Goal: Task Accomplishment & Management: Manage account settings

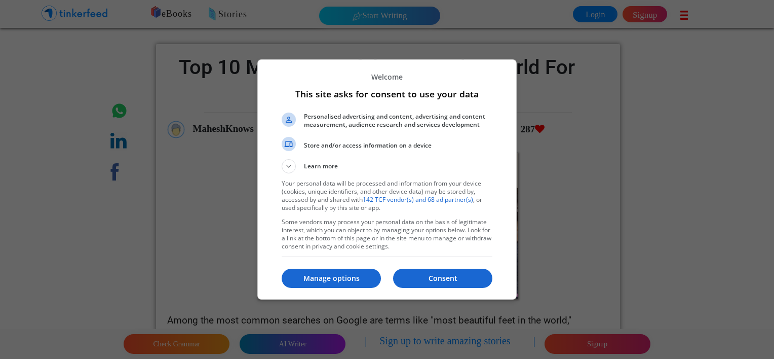
click at [725, 251] on div at bounding box center [387, 179] width 774 height 359
click at [350, 280] on p "Manage options" at bounding box center [331, 278] width 99 height 10
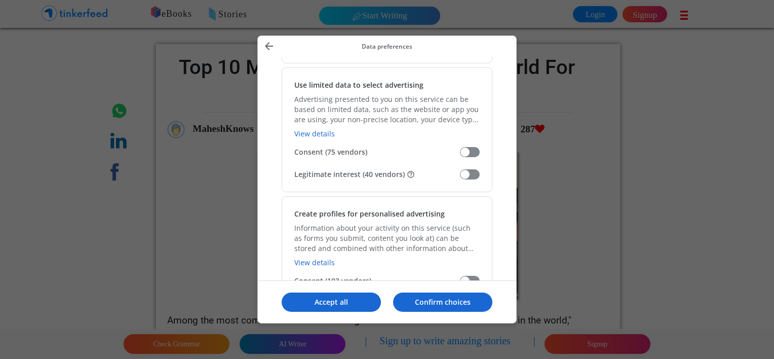
scroll to position [253, 0]
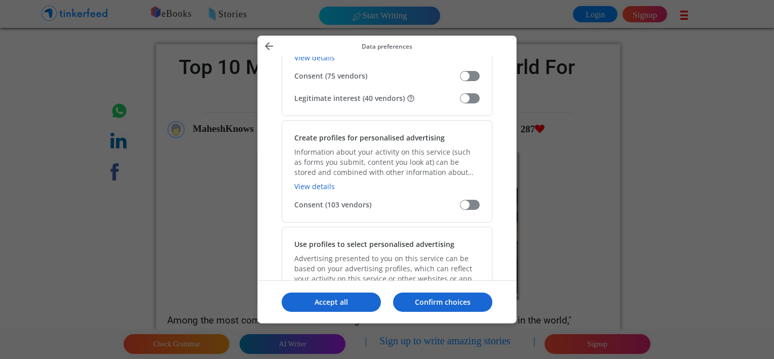
click at [475, 97] on span "Manage your data" at bounding box center [470, 98] width 20 height 10
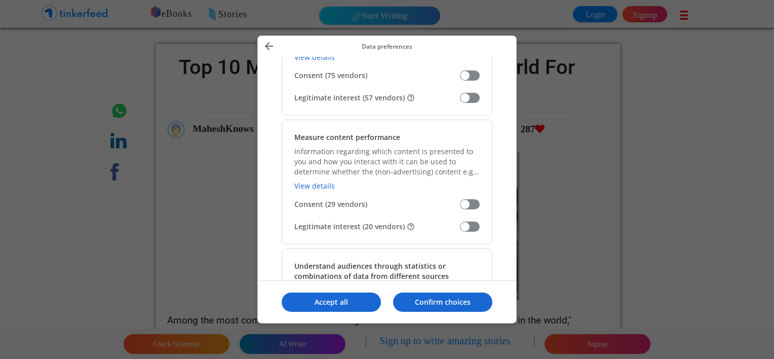
scroll to position [810, 0]
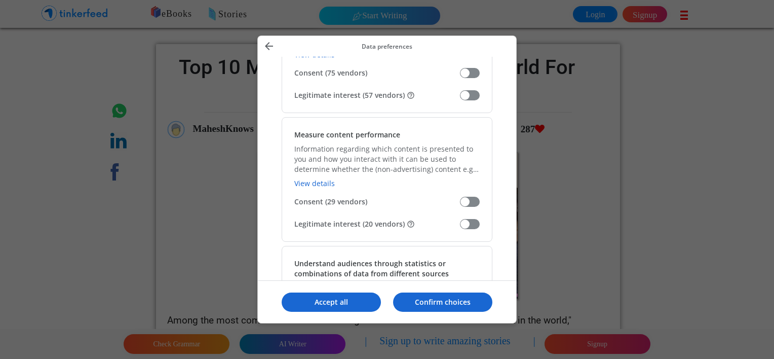
click at [468, 95] on span "Manage your data" at bounding box center [470, 95] width 20 height 10
click at [473, 219] on span "Manage your data" at bounding box center [470, 224] width 20 height 10
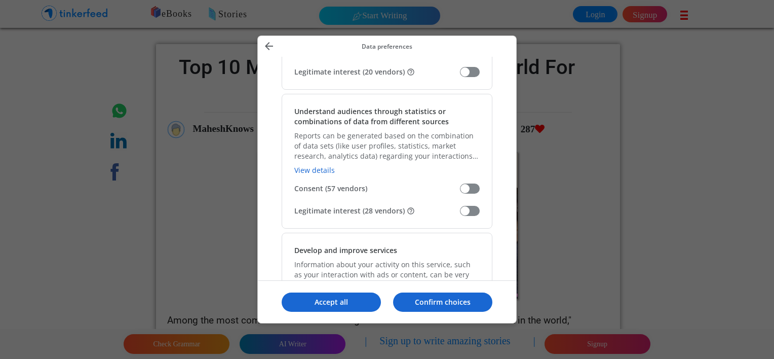
click at [473, 212] on span "Manage your data" at bounding box center [470, 211] width 20 height 10
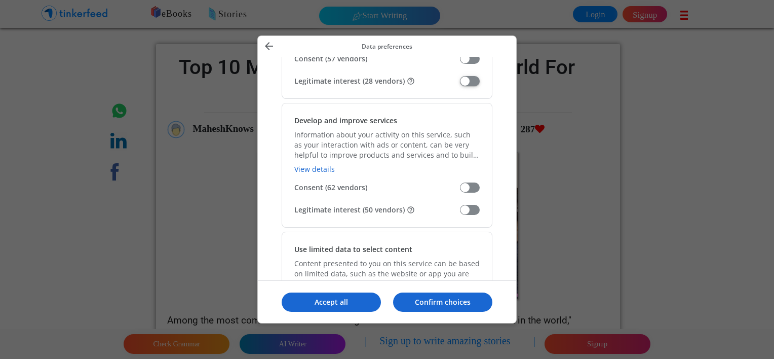
scroll to position [1165, 0]
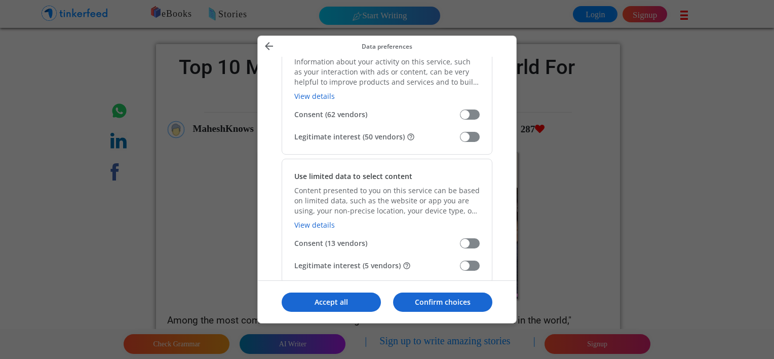
click at [475, 136] on span "Manage your data" at bounding box center [470, 137] width 20 height 10
click at [467, 260] on span "Manage your data" at bounding box center [470, 265] width 20 height 10
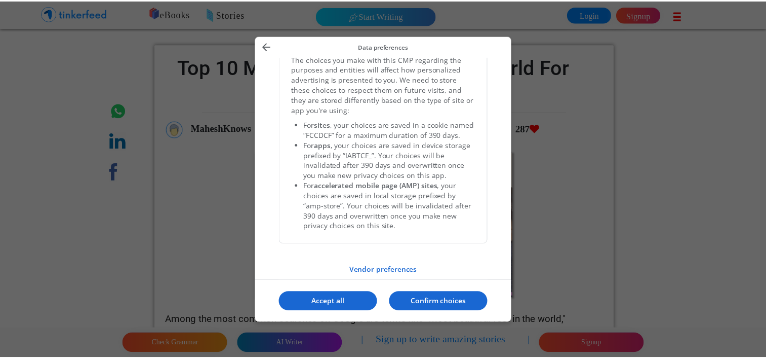
scroll to position [2140, 0]
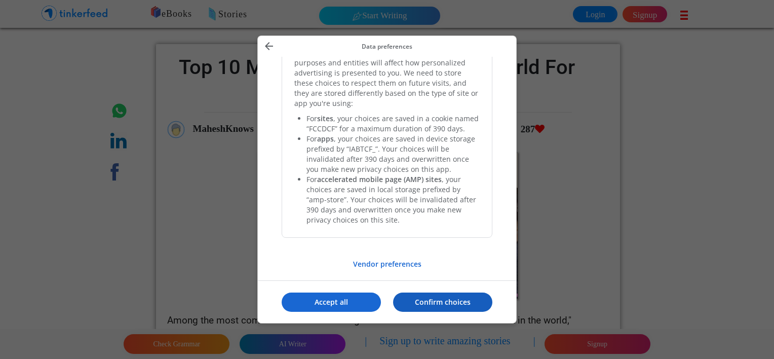
click at [448, 304] on p "Confirm choices" at bounding box center [442, 302] width 99 height 10
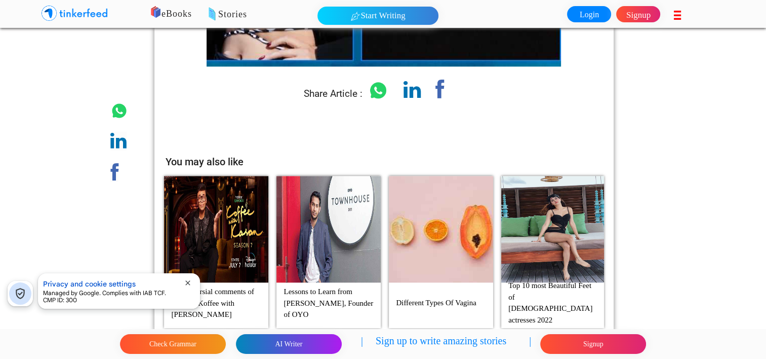
scroll to position [5087, 0]
